Goal: Task Accomplishment & Management: Use online tool/utility

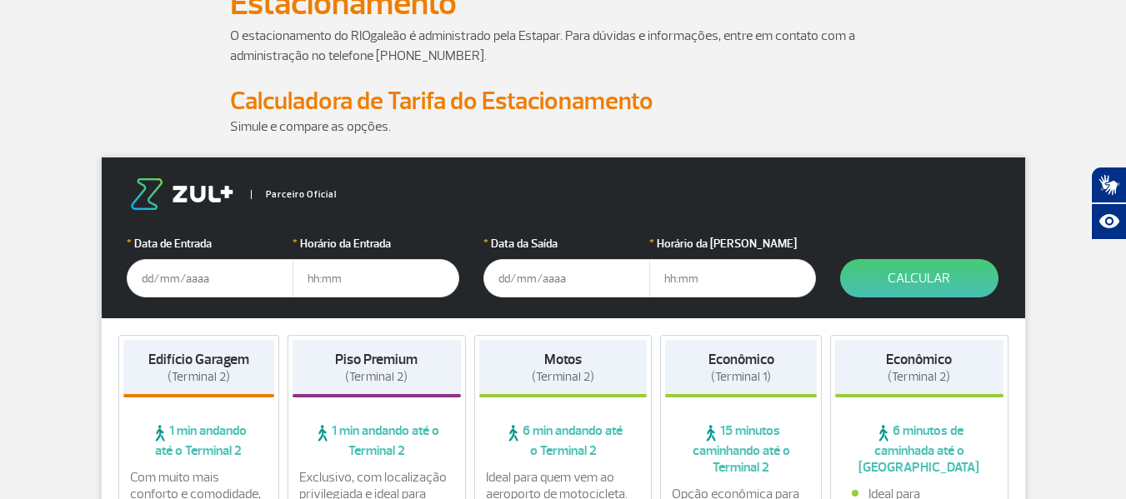
scroll to position [84, 0]
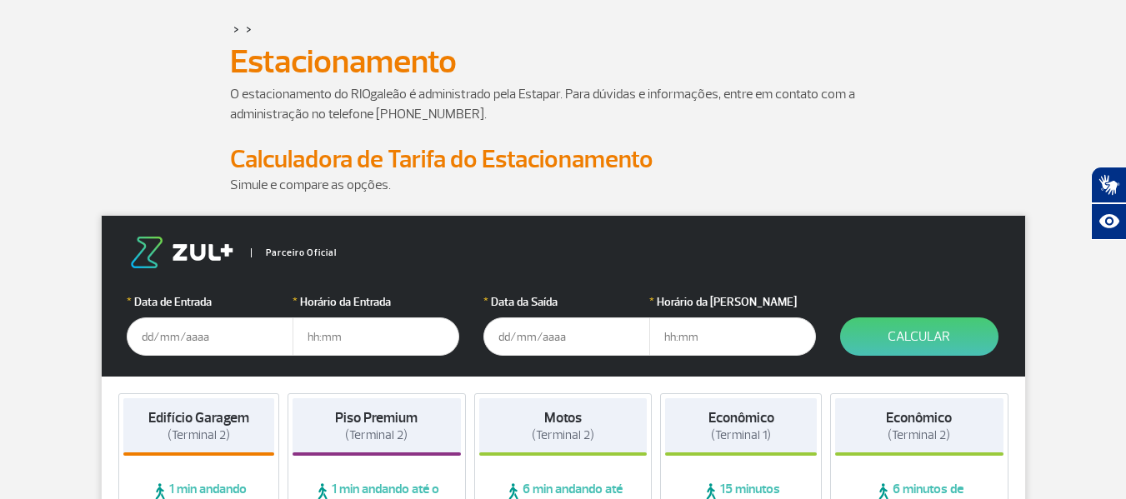
click at [161, 334] on input "text" at bounding box center [210, 337] width 167 height 38
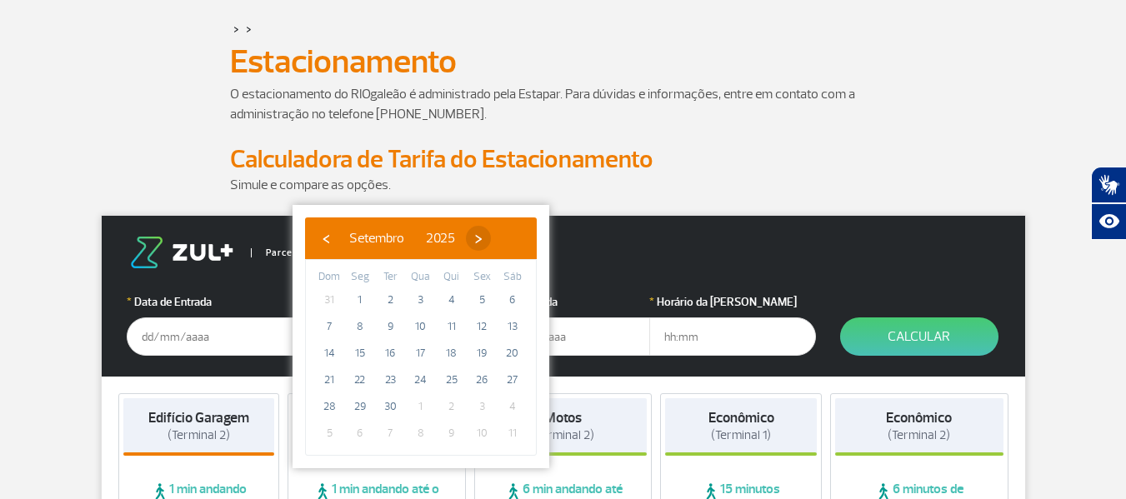
click at [491, 245] on span "›" at bounding box center [478, 238] width 25 height 25
click at [481, 245] on span "›" at bounding box center [468, 238] width 25 height 25
click at [493, 234] on span "›" at bounding box center [480, 238] width 25 height 25
click at [483, 358] on span "19" at bounding box center [481, 353] width 27 height 27
type input "[DATE]"
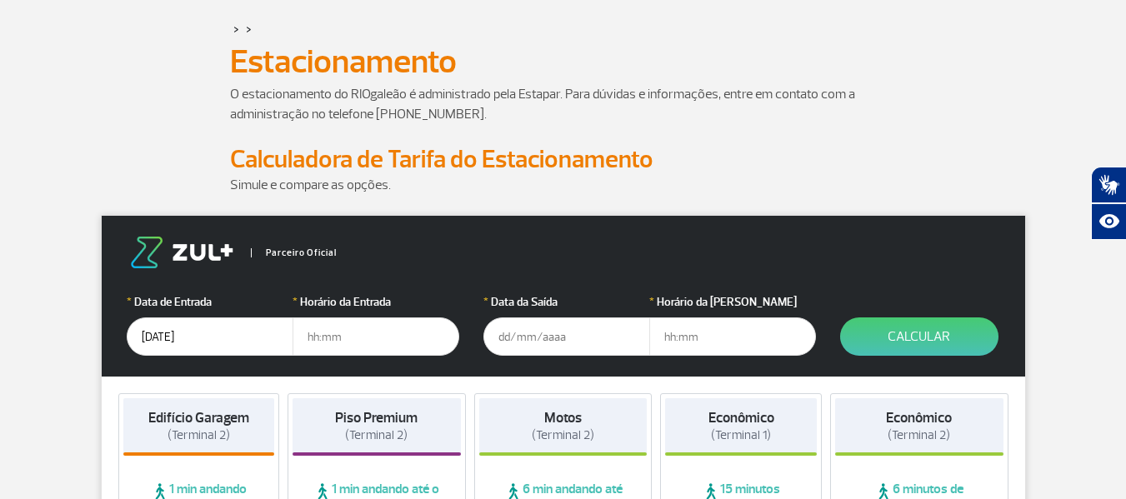
click at [354, 344] on input "text" at bounding box center [376, 337] width 167 height 38
type input "14:00"
click at [501, 347] on input "text" at bounding box center [566, 337] width 167 height 38
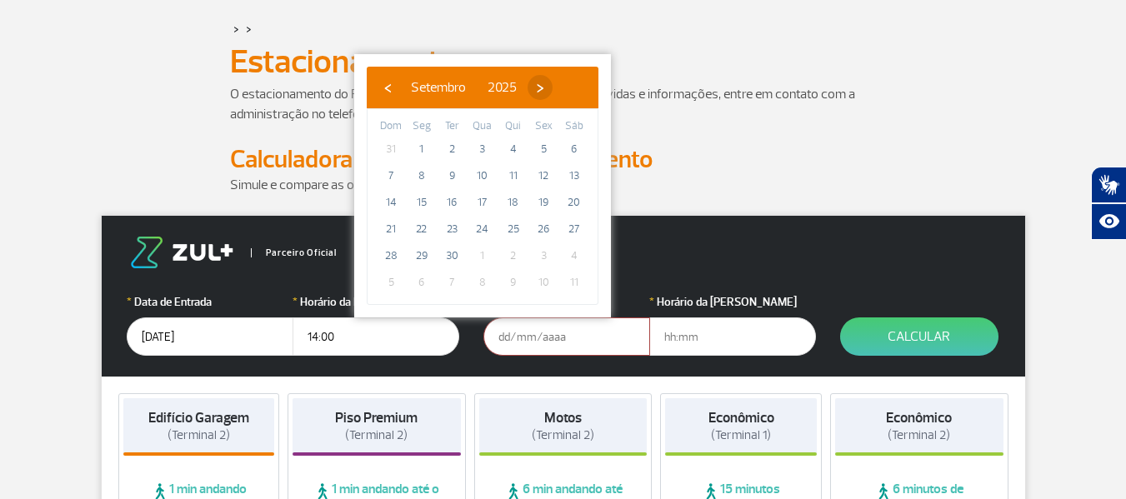
click at [553, 90] on span "›" at bounding box center [540, 87] width 25 height 25
click at [555, 90] on span "›" at bounding box center [542, 87] width 25 height 25
click at [449, 179] on span "6" at bounding box center [451, 176] width 27 height 27
type input "[DATE]"
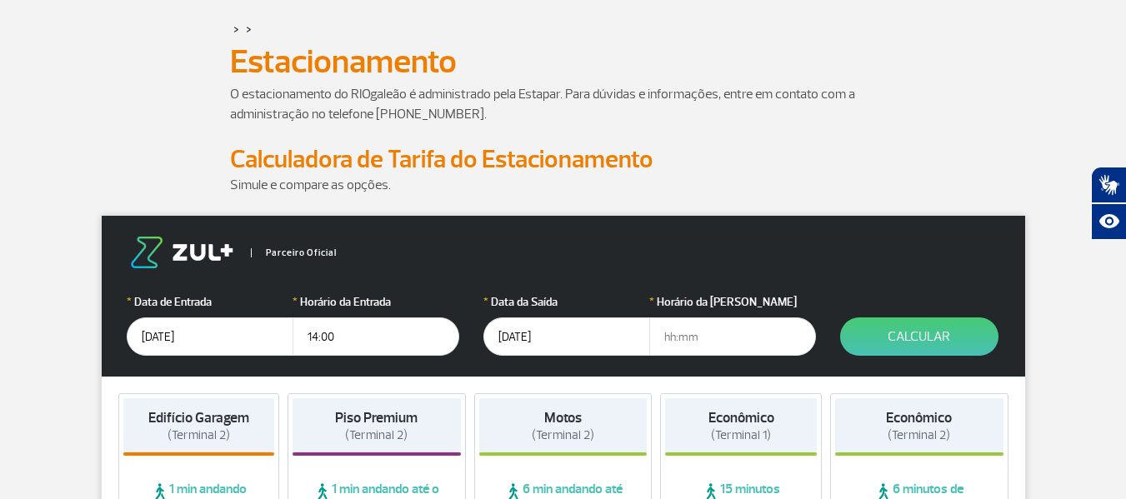
click at [682, 336] on input "text" at bounding box center [732, 337] width 167 height 38
click at [360, 343] on input "14:00" at bounding box center [376, 337] width 167 height 38
type input "1"
type input "10:00"
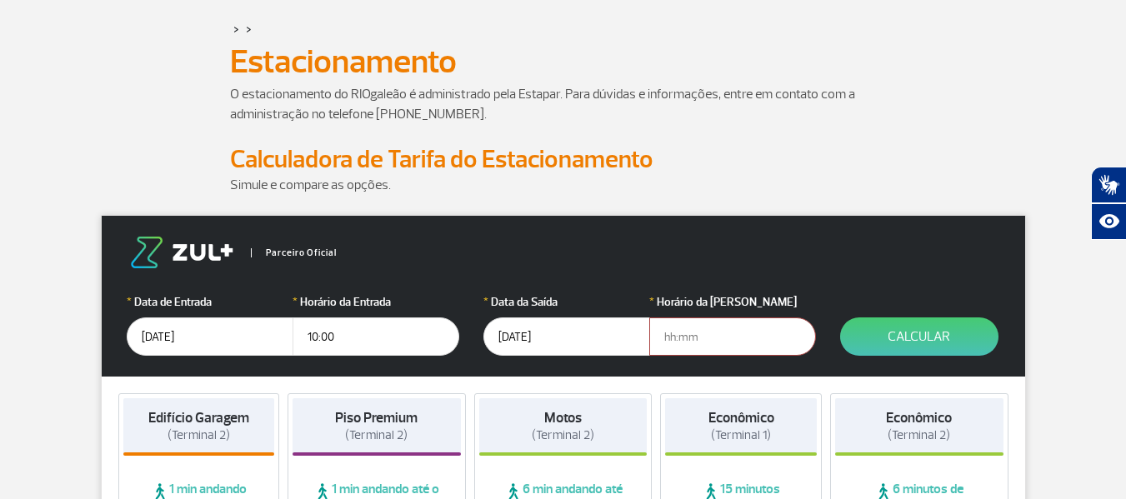
click at [700, 342] on input "text" at bounding box center [732, 337] width 167 height 38
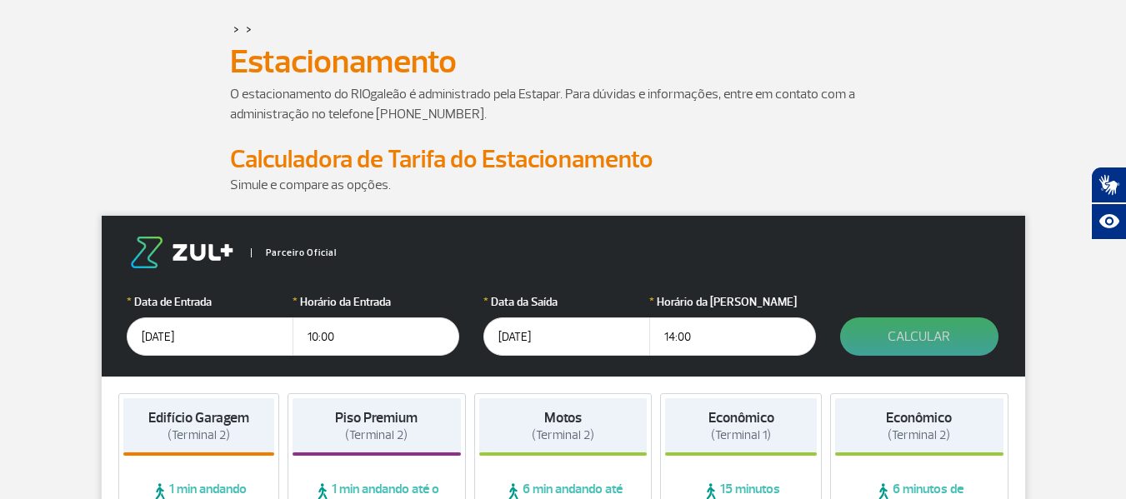
type input "14:00"
click at [923, 339] on button "Calcular" at bounding box center [919, 337] width 158 height 38
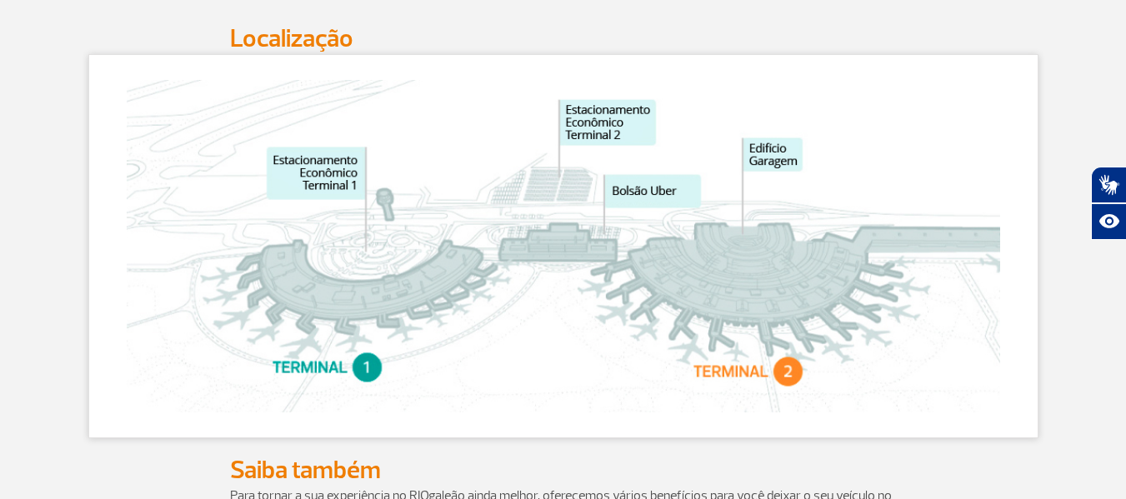
scroll to position [868, 0]
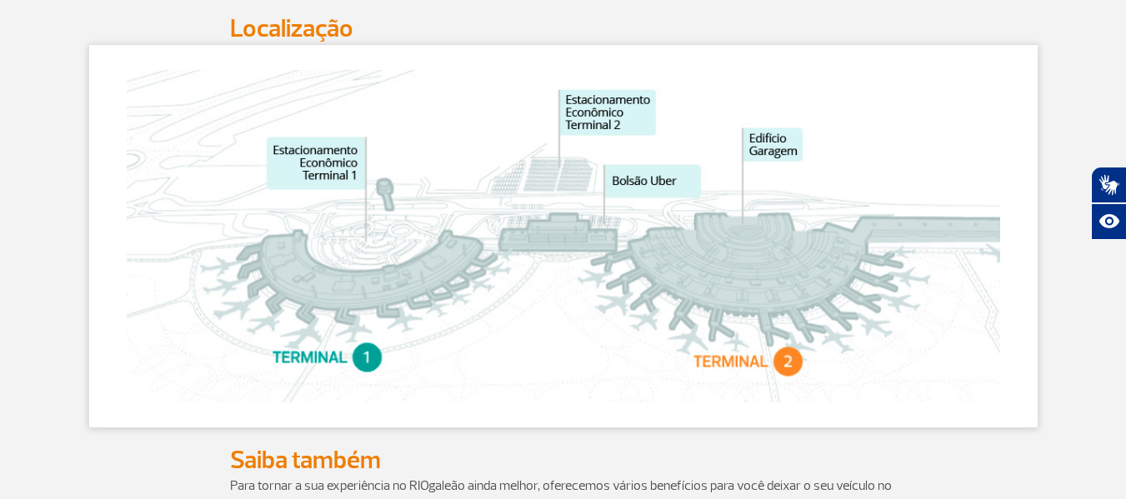
click at [546, 203] on img at bounding box center [563, 236] width 873 height 333
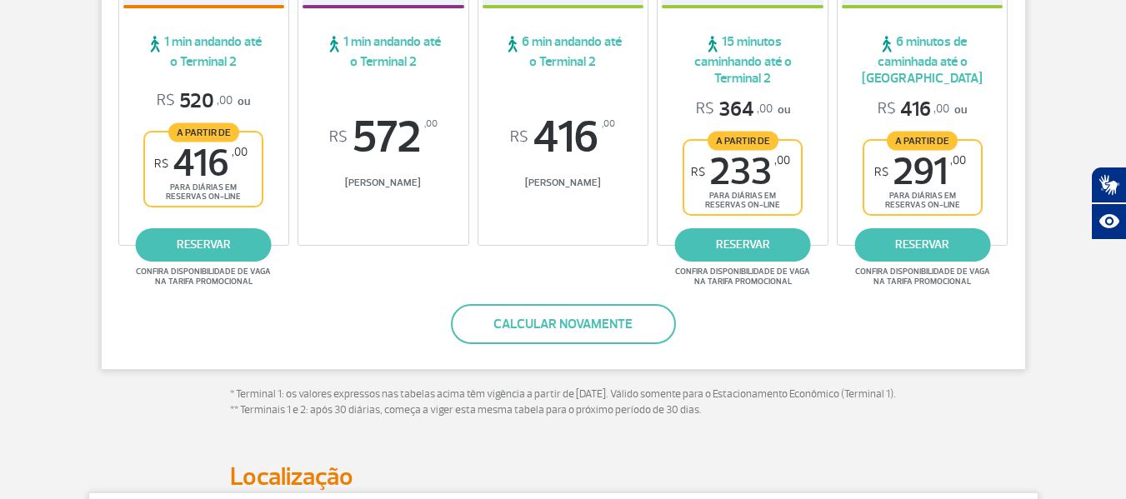
scroll to position [399, 0]
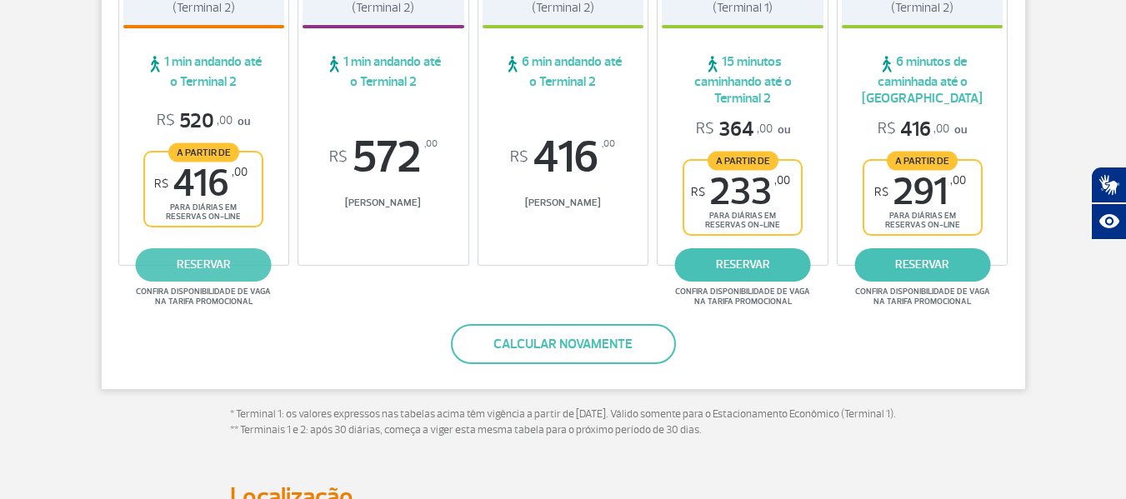
click at [201, 265] on link "reservar" at bounding box center [204, 264] width 136 height 33
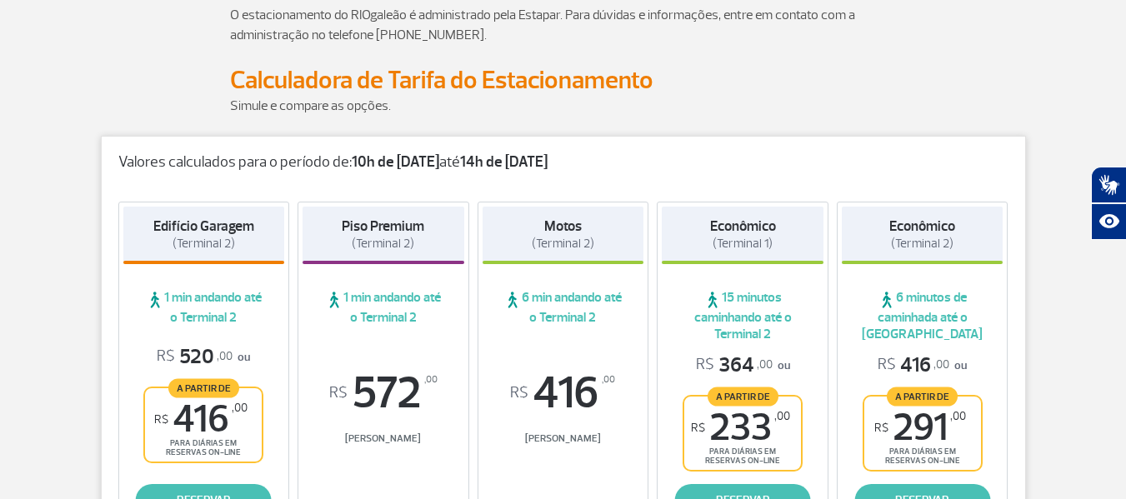
scroll to position [208, 0]
